Goal: Task Accomplishment & Management: Complete application form

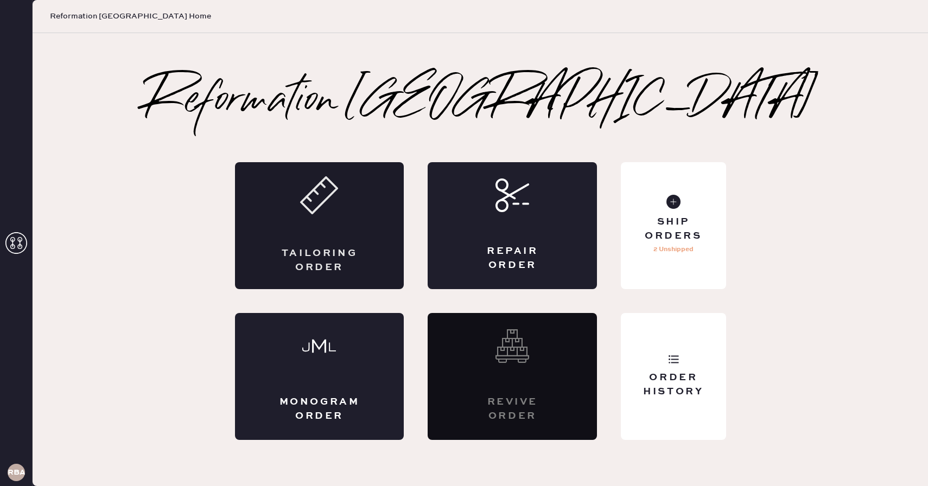
click at [334, 225] on div "Tailoring Order" at bounding box center [319, 225] width 169 height 127
click at [354, 241] on div "Tailoring Order" at bounding box center [319, 225] width 169 height 127
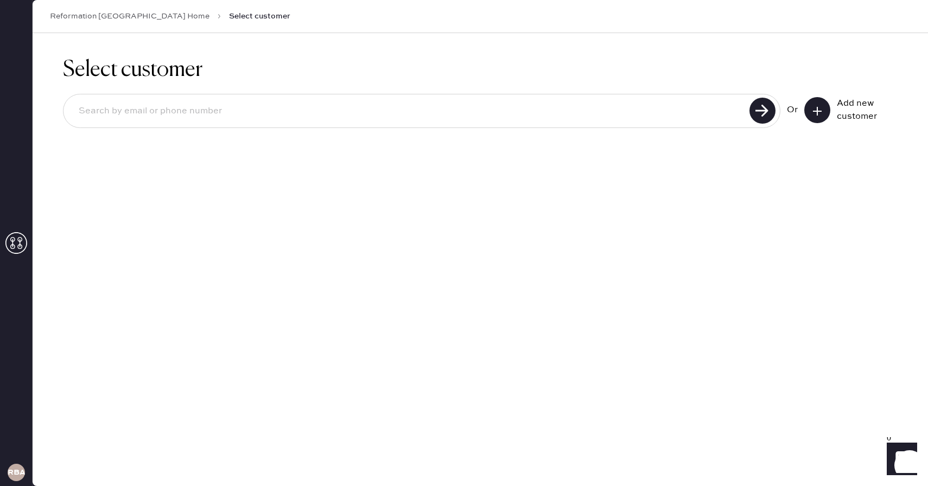
click at [318, 111] on input at bounding box center [408, 111] width 676 height 25
type input "[EMAIL_ADDRESS][DOMAIN_NAME]"
click at [754, 115] on use at bounding box center [763, 111] width 26 height 26
click at [810, 110] on button at bounding box center [817, 110] width 26 height 26
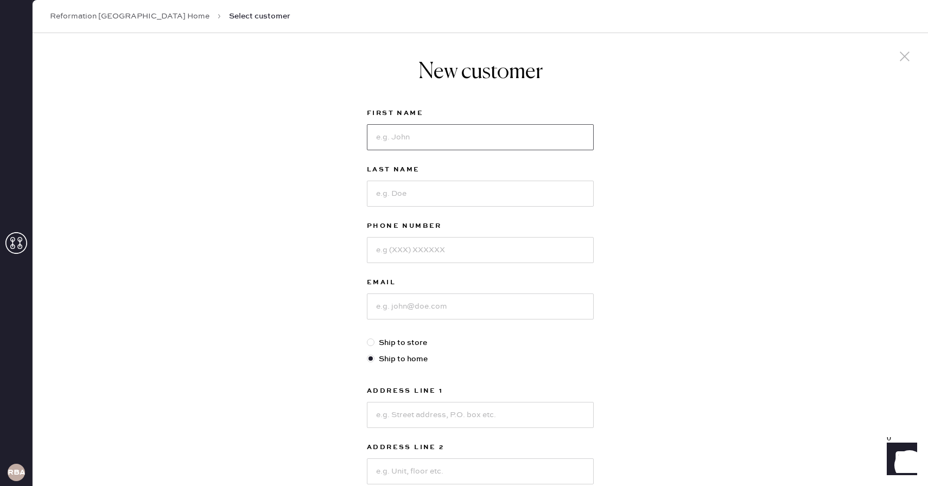
click at [423, 148] on input at bounding box center [480, 137] width 227 height 26
type input "[PERSON_NAME]"
click at [485, 109] on label "First Name" at bounding box center [480, 113] width 227 height 13
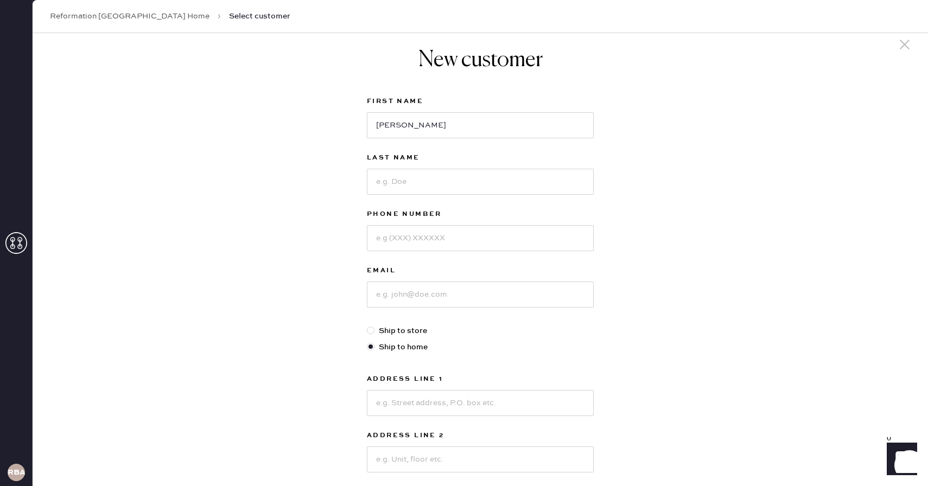
scroll to position [13, 0]
click at [440, 186] on input at bounding box center [480, 181] width 227 height 26
type input "[PERSON_NAME]"
click at [402, 250] on input at bounding box center [480, 237] width 227 height 26
type input "3107210010"
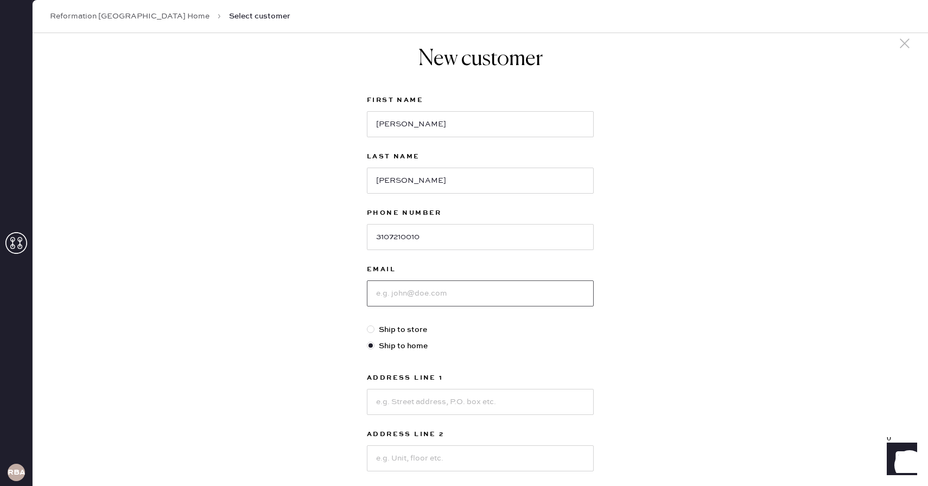
click at [411, 291] on input at bounding box center [480, 294] width 227 height 26
type input "[EMAIL_ADDRESS][DOMAIN_NAME]"
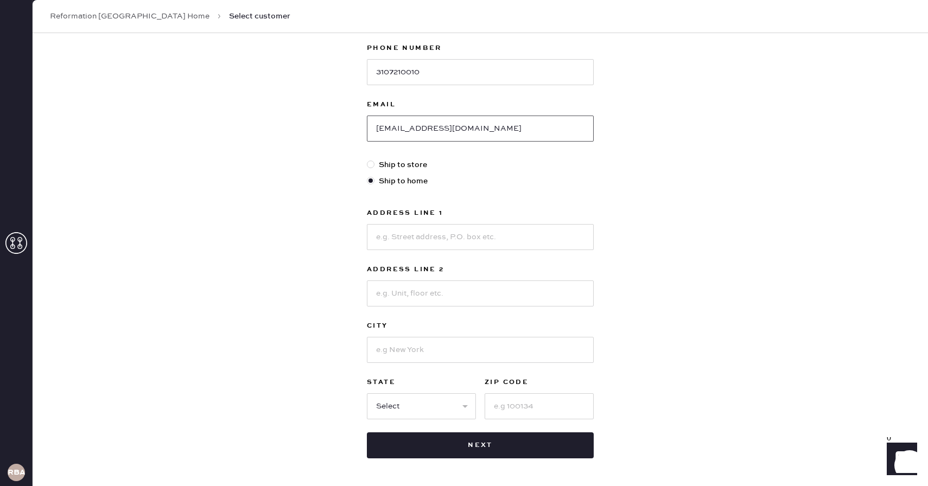
scroll to position [188, 0]
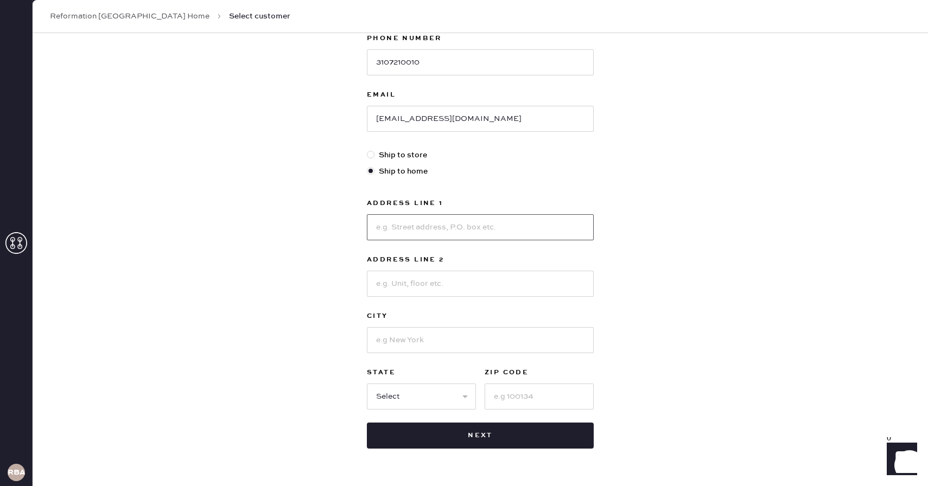
click at [436, 239] on input at bounding box center [480, 227] width 227 height 26
type input "[STREET_ADDRESS]"
click at [378, 285] on input "[GEOGRAPHIC_DATA]" at bounding box center [480, 284] width 227 height 26
type input "#[GEOGRAPHIC_DATA]"
click at [399, 348] on input at bounding box center [480, 340] width 227 height 26
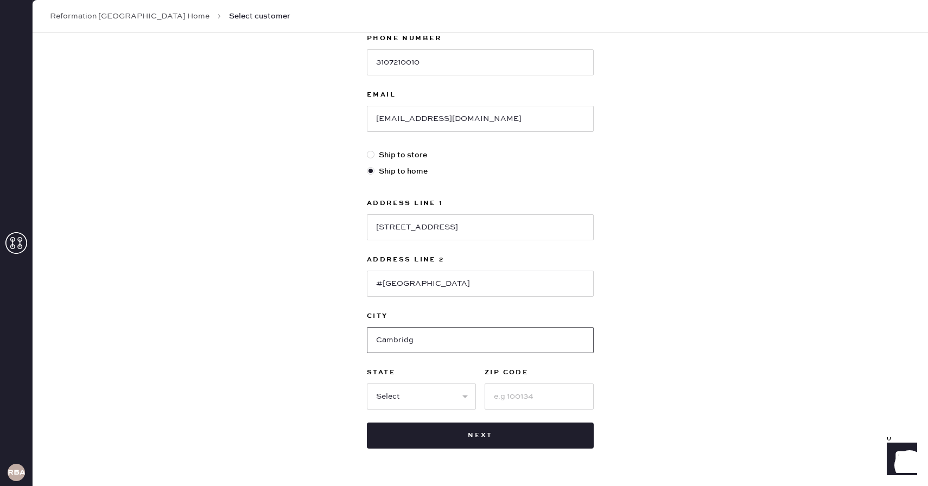
type input "[GEOGRAPHIC_DATA]"
select select "MA"
type input "02138"
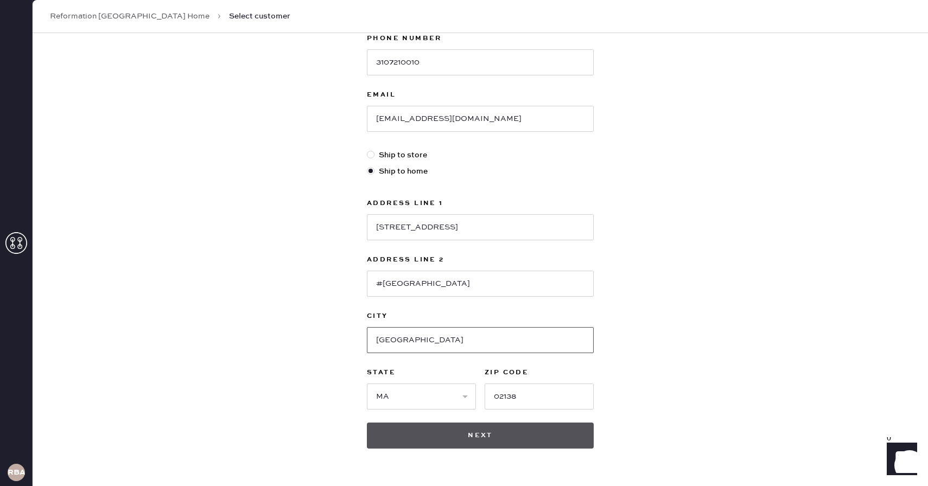
type input "[GEOGRAPHIC_DATA]"
click at [507, 434] on button "Next" at bounding box center [480, 436] width 227 height 26
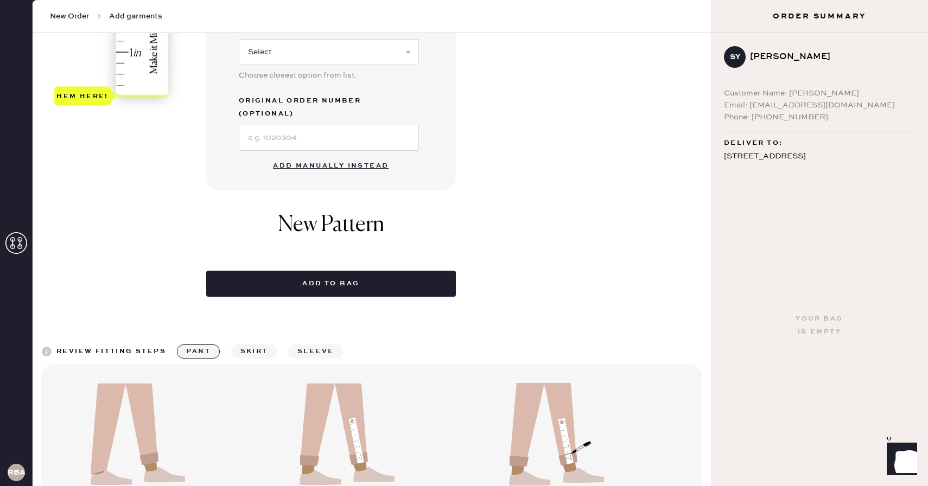
click at [331, 155] on button "Add manually instead" at bounding box center [330, 166] width 129 height 22
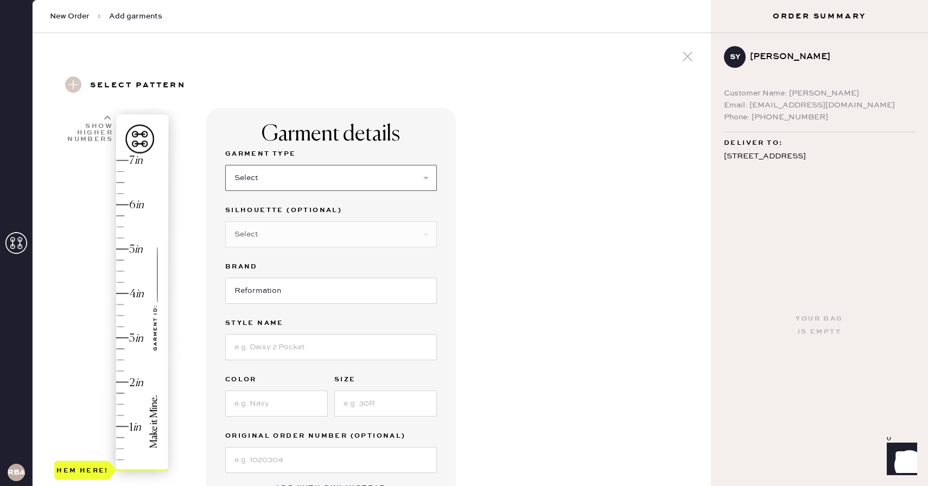
click at [312, 177] on select "Select Basic Skirt Jeans Leggings Pants Shorts Basic Sleeved Dress Basic Sleeve…" at bounding box center [331, 178] width 212 height 26
select select "2"
click at [225, 165] on select "Select Basic Skirt Jeans Leggings Pants Shorts Basic Sleeved Dress Basic Sleeve…" at bounding box center [331, 178] width 212 height 26
click at [310, 234] on select "Select Shorts Cropped Flare Boot Cut Straight Skinny Other" at bounding box center [331, 234] width 212 height 26
click at [358, 283] on input "Reformation" at bounding box center [331, 291] width 212 height 26
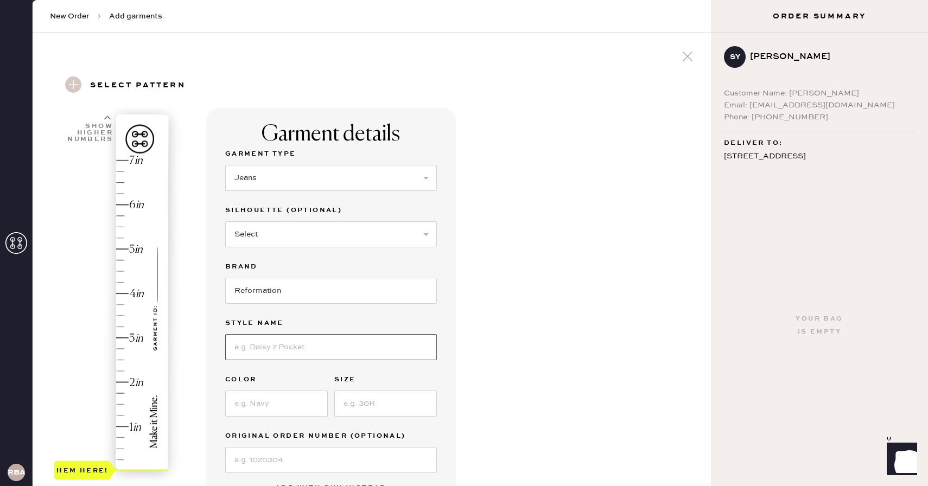
click at [314, 341] on input at bounding box center [331, 347] width 212 height 26
type input "Val 90s mid rise straight jeans"
click at [537, 291] on div "Garment details Garment Type Select Basic Skirt Jeans Leggings Pants Shorts Bas…" at bounding box center [454, 416] width 496 height 617
click at [291, 419] on div "Garment Type Select Basic Skirt Jeans Leggings Pants Shorts Basic Sleeved Dress…" at bounding box center [331, 311] width 212 height 326
click at [292, 402] on input at bounding box center [276, 404] width 103 height 26
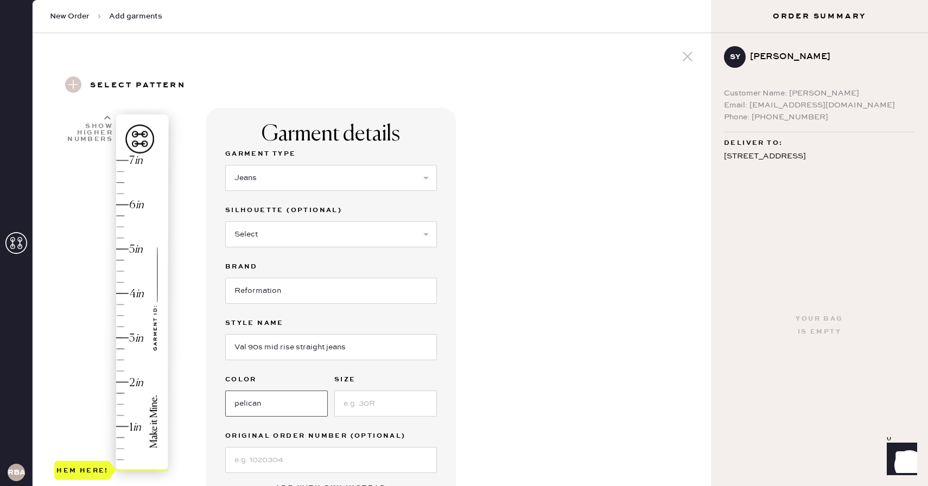
type input "pelican"
click at [348, 410] on input at bounding box center [385, 404] width 103 height 26
type input "23"
click at [596, 348] on div "Garment details Garment Type Select Basic Skirt Jeans Leggings Pants Shorts Bas…" at bounding box center [454, 416] width 496 height 617
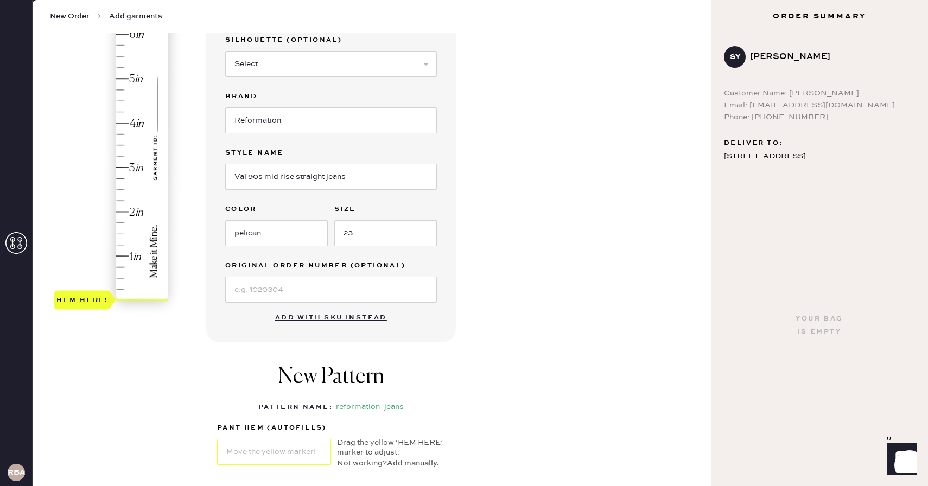
scroll to position [183, 0]
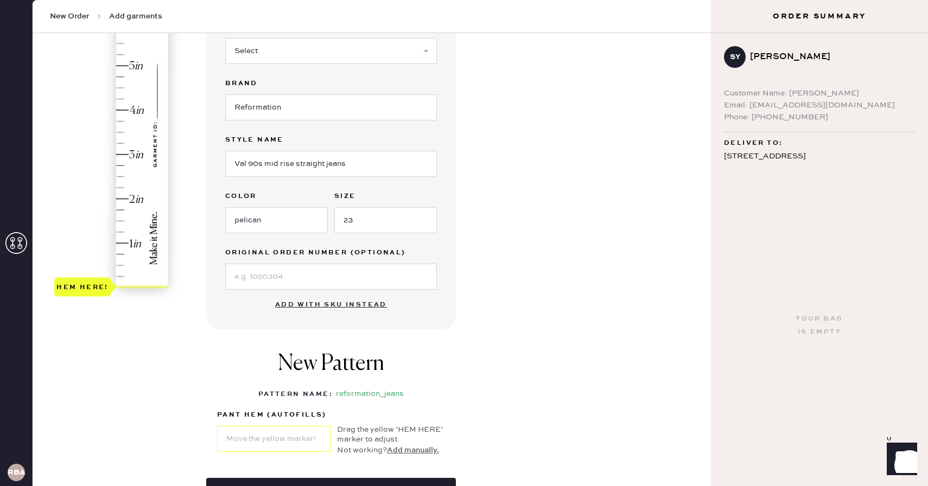
type input "2"
click at [137, 199] on div "Hem here!" at bounding box center [112, 132] width 116 height 320
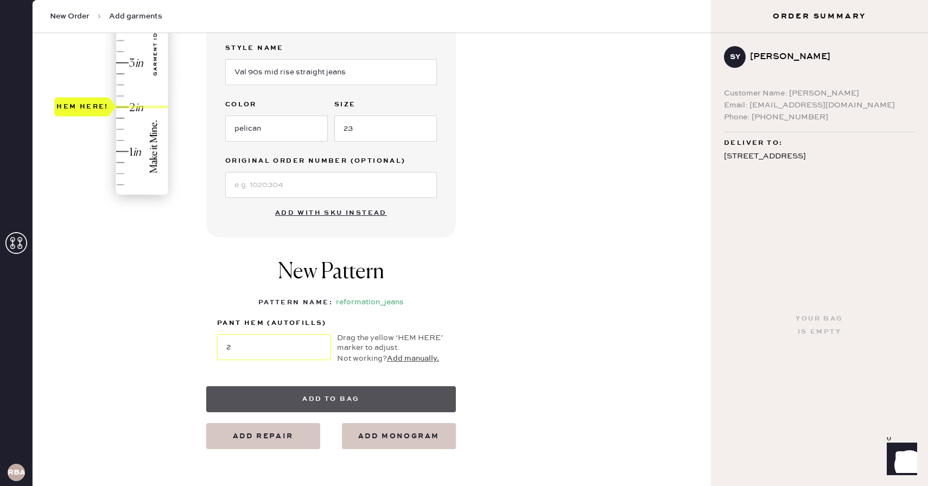
click at [360, 389] on button "Add to bag" at bounding box center [331, 399] width 250 height 26
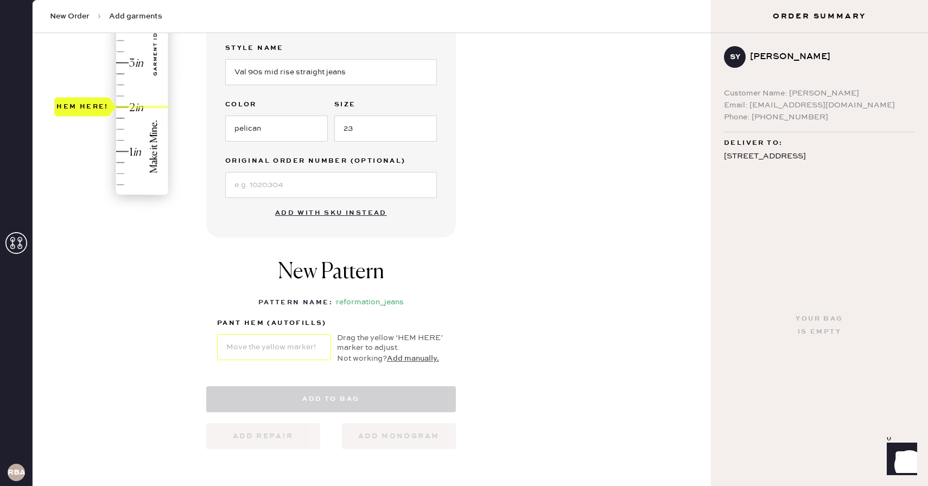
select select "2"
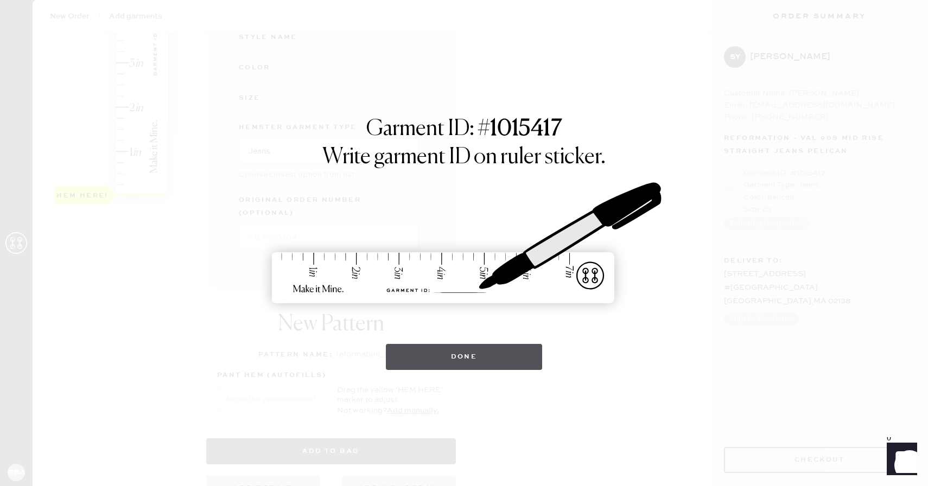
click at [494, 360] on button "Done" at bounding box center [464, 357] width 157 height 26
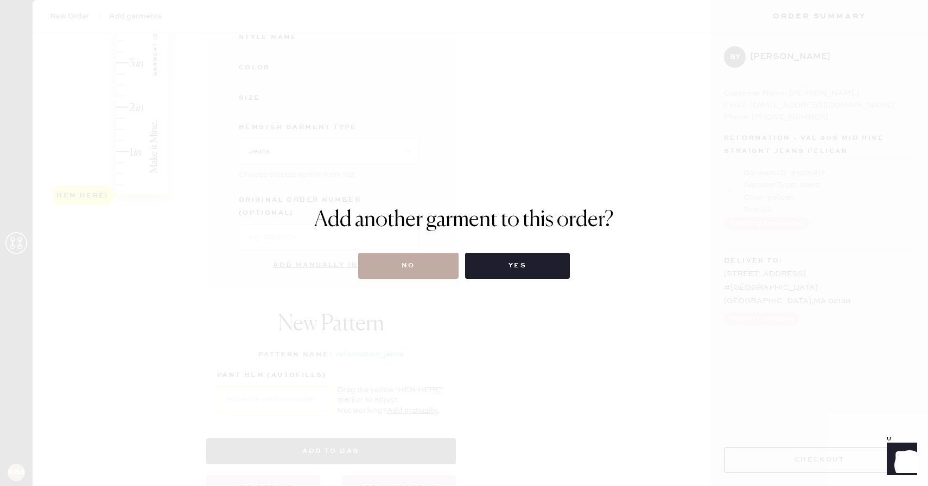
click at [437, 264] on button "No" at bounding box center [408, 266] width 100 height 26
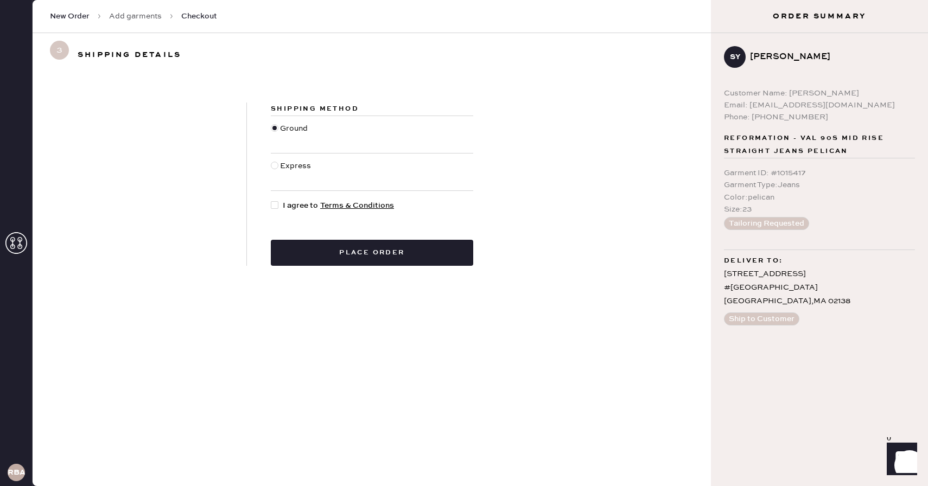
click at [292, 206] on span "I agree to Terms & Conditions" at bounding box center [338, 206] width 111 height 12
click at [271, 200] on input "I agree to Terms & Conditions" at bounding box center [271, 200] width 1 height 1
checkbox input "true"
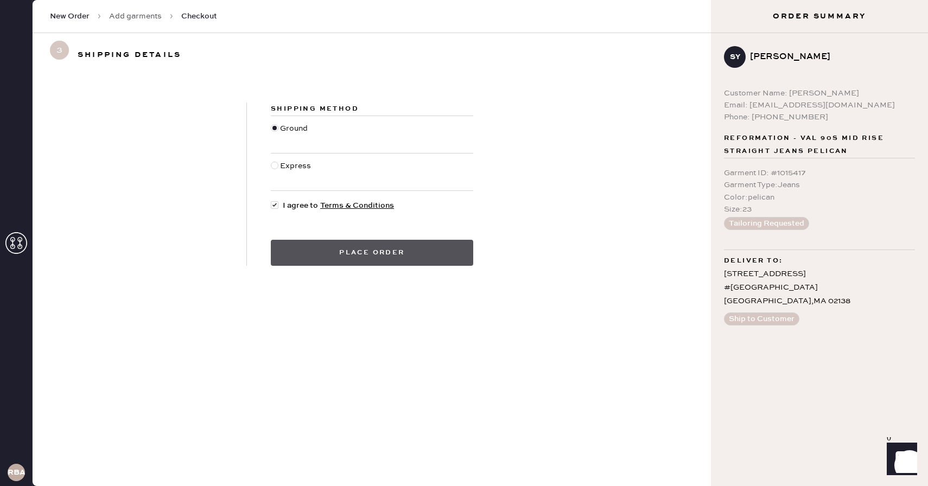
click at [342, 245] on button "Place order" at bounding box center [372, 253] width 202 height 26
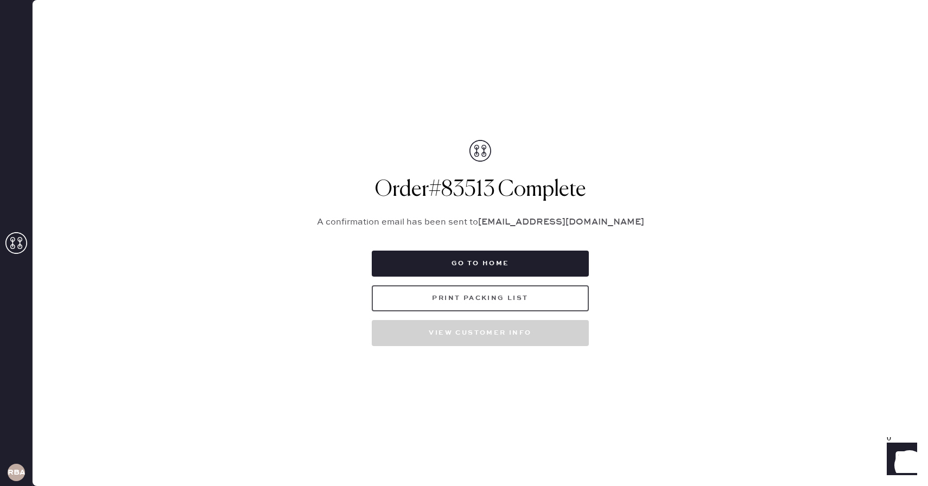
click at [431, 292] on button "Print Packing List" at bounding box center [480, 298] width 217 height 26
